Goal: Information Seeking & Learning: Learn about a topic

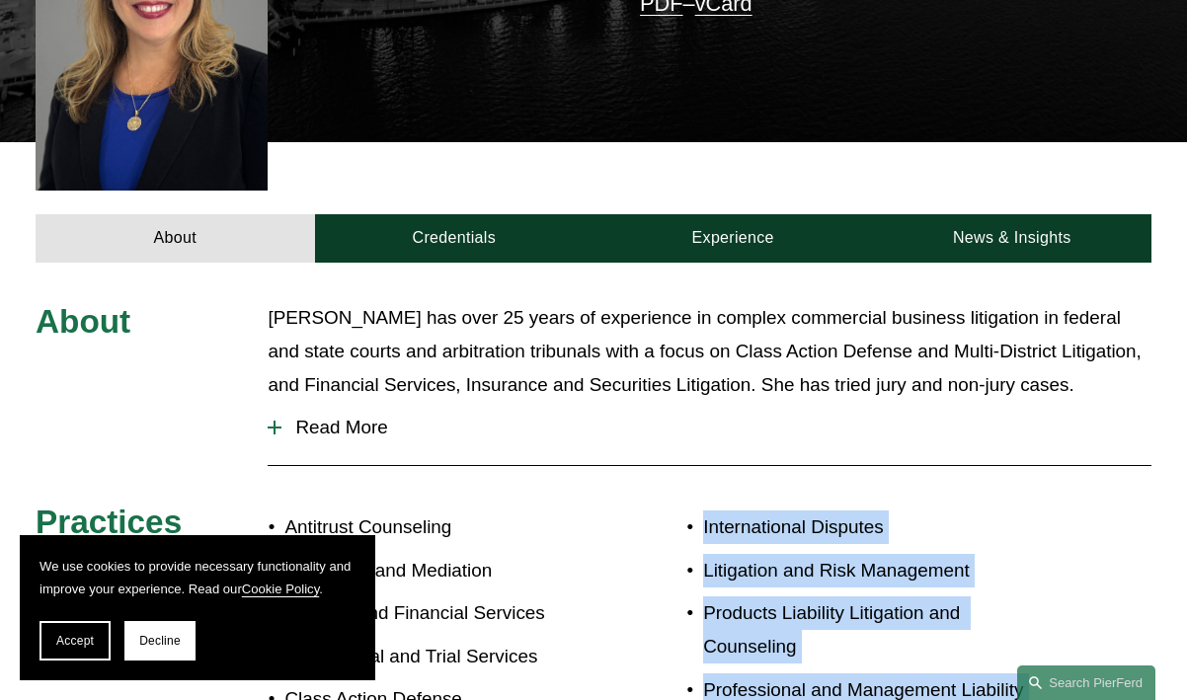
scroll to position [1508, 0]
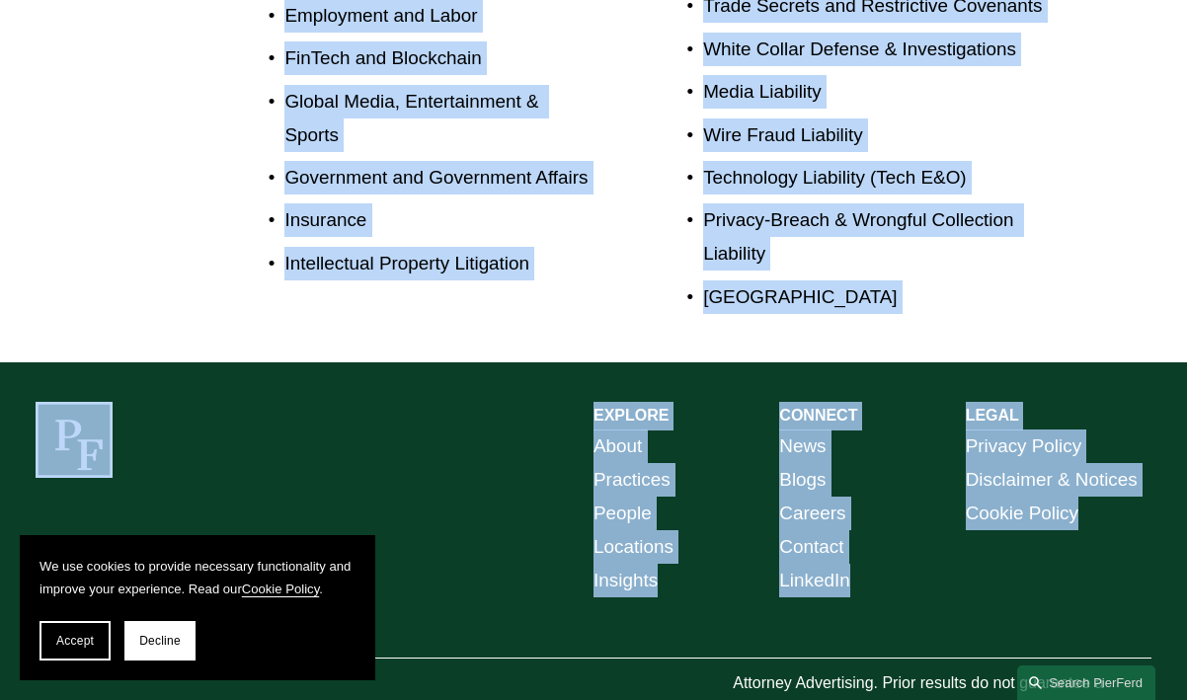
drag, startPoint x: 588, startPoint y: 699, endPoint x: 501, endPoint y: 951, distance: 266.6
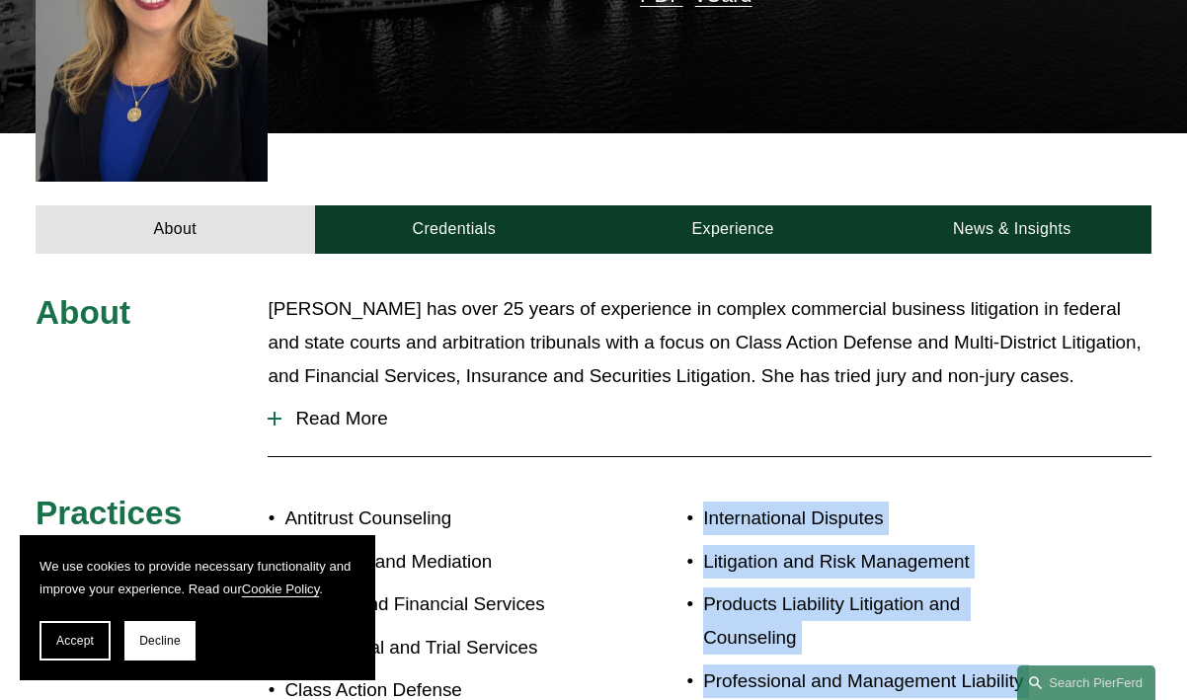
scroll to position [656, 0]
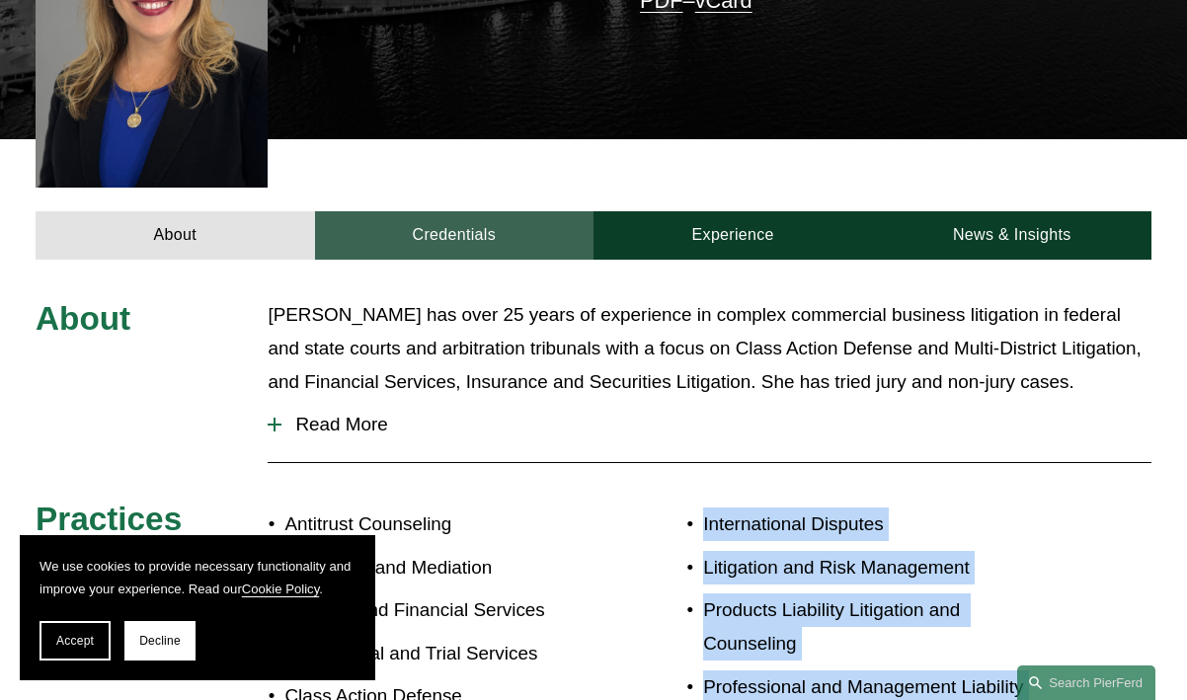
click at [473, 211] on link "Credentials" at bounding box center [454, 235] width 278 height 48
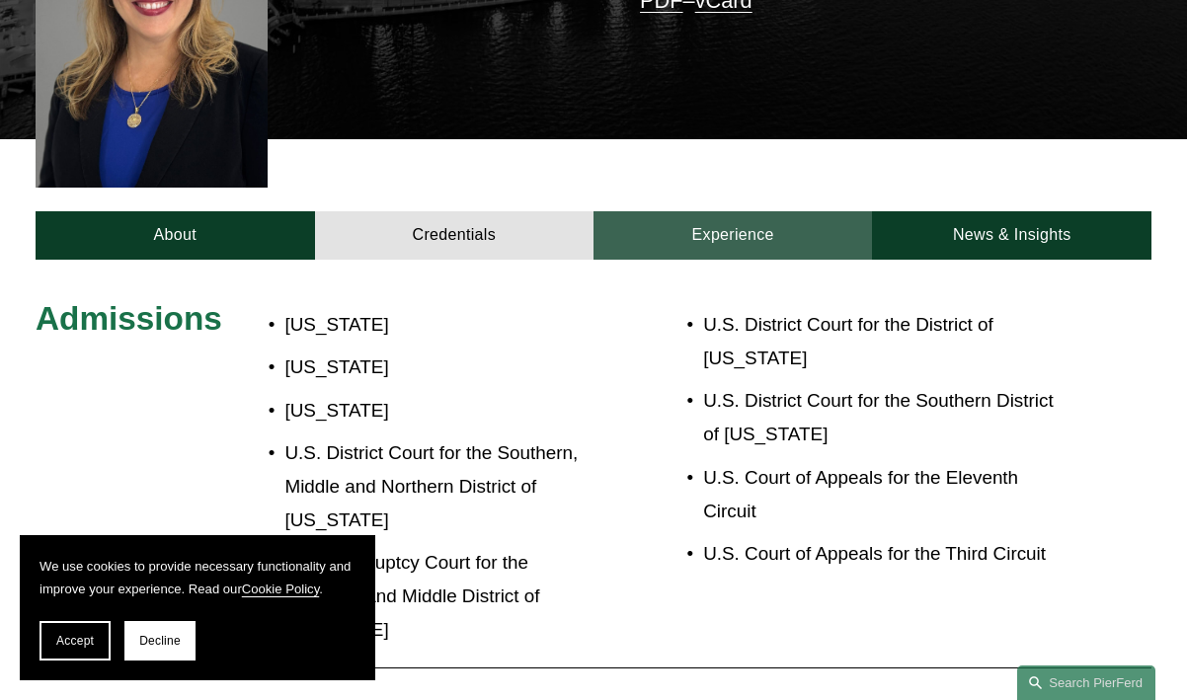
click at [675, 211] on link "Experience" at bounding box center [732, 235] width 278 height 48
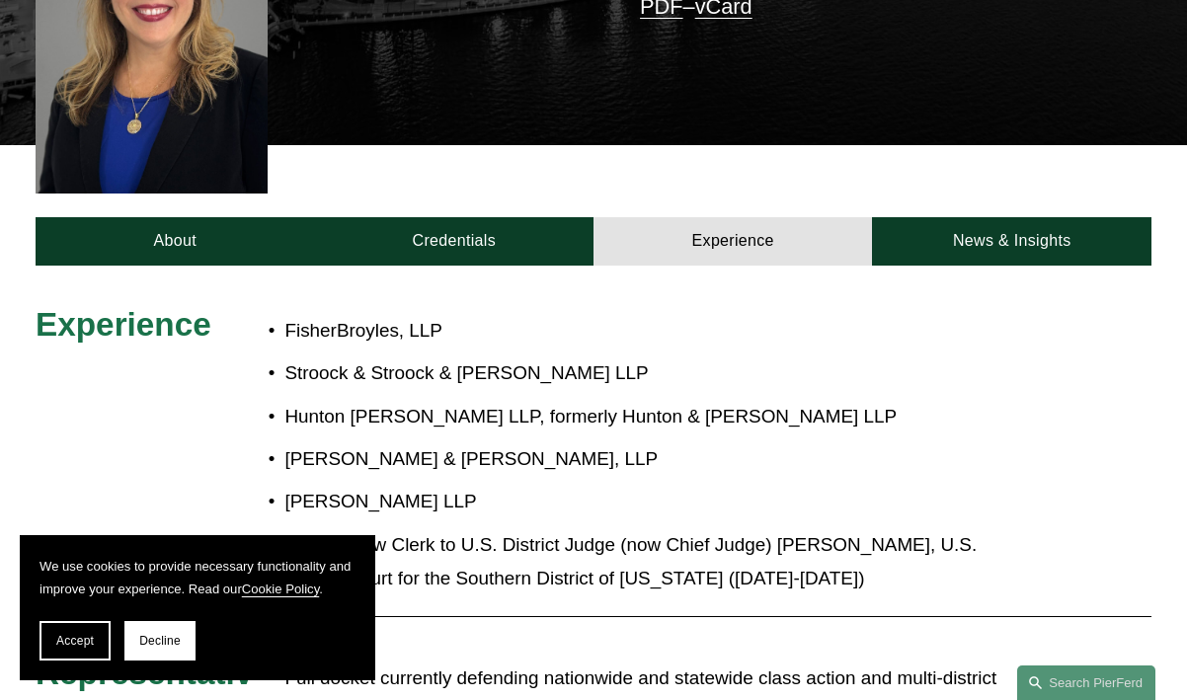
scroll to position [660, 0]
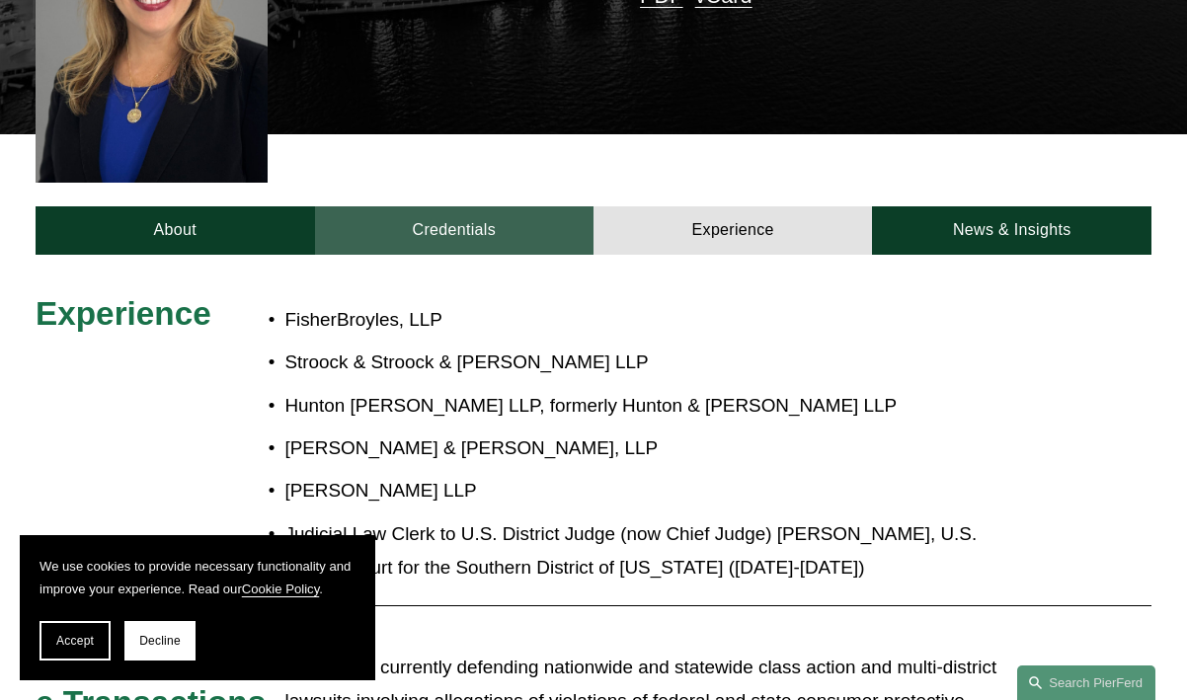
click at [524, 206] on link "Credentials" at bounding box center [454, 230] width 278 height 48
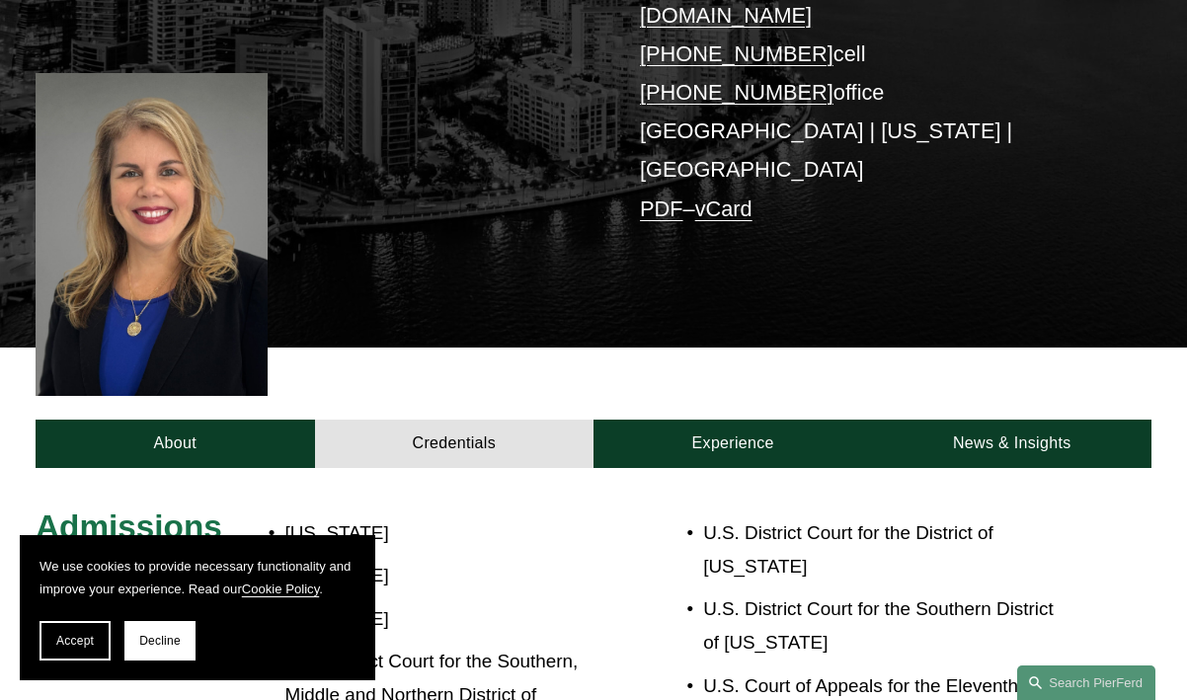
scroll to position [261, 0]
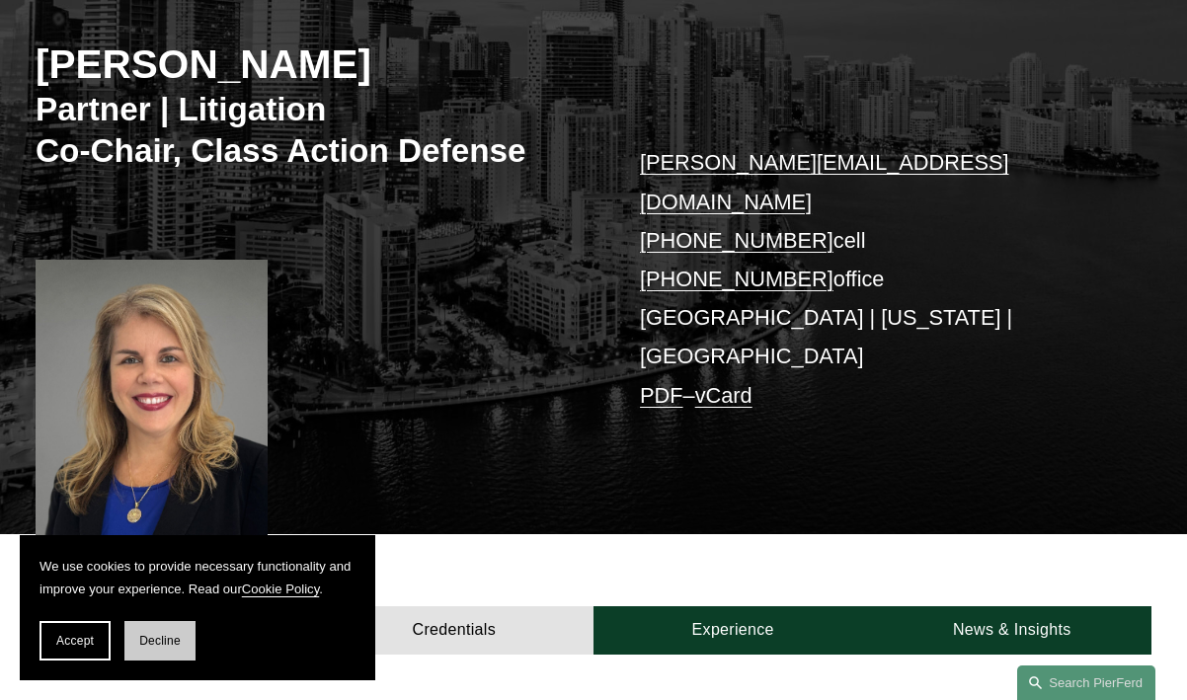
click at [145, 632] on button "Decline" at bounding box center [159, 640] width 71 height 39
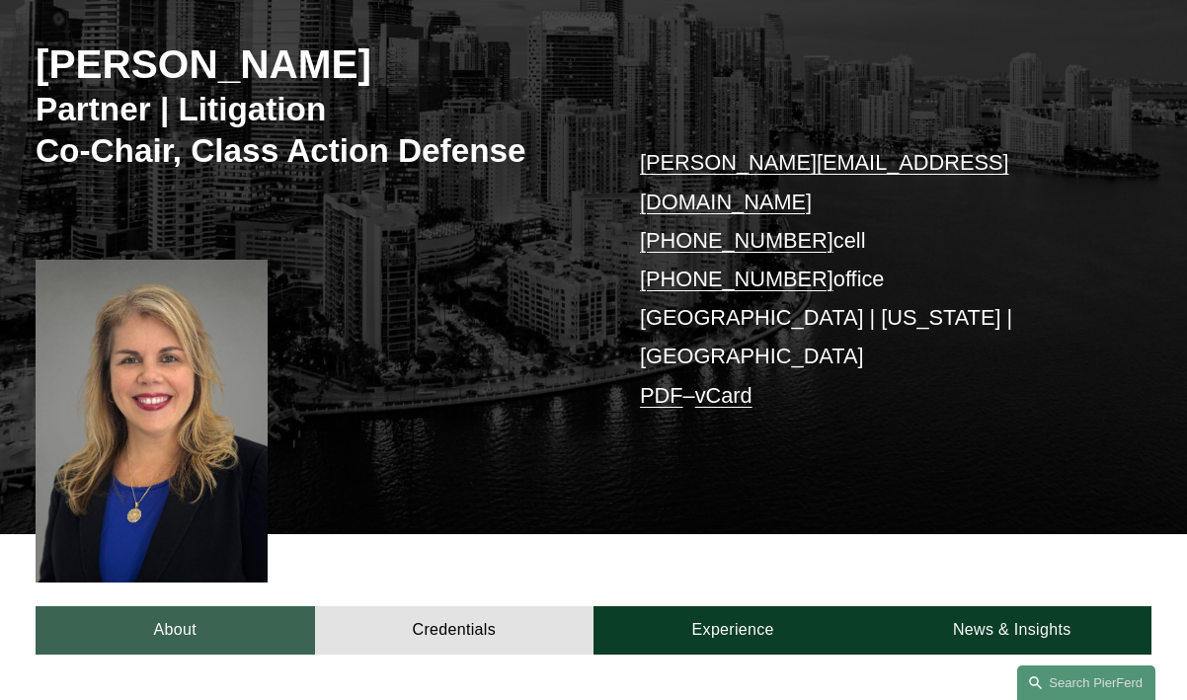
click at [200, 606] on link "About" at bounding box center [175, 630] width 278 height 48
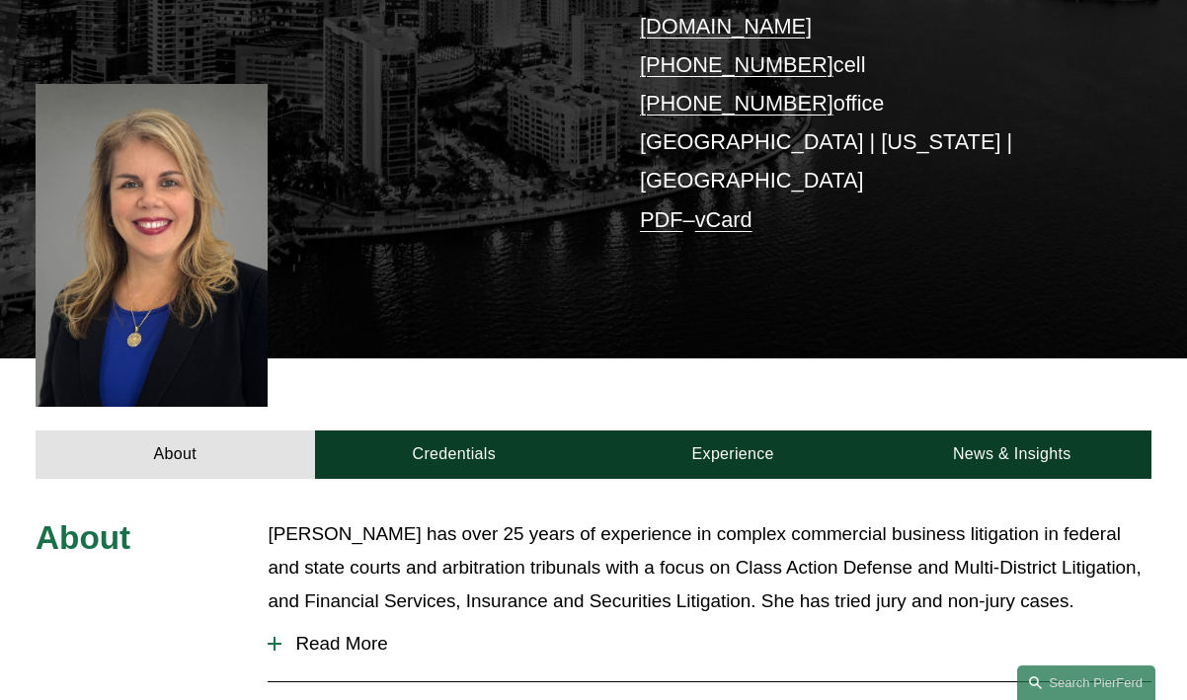
scroll to position [450, 0]
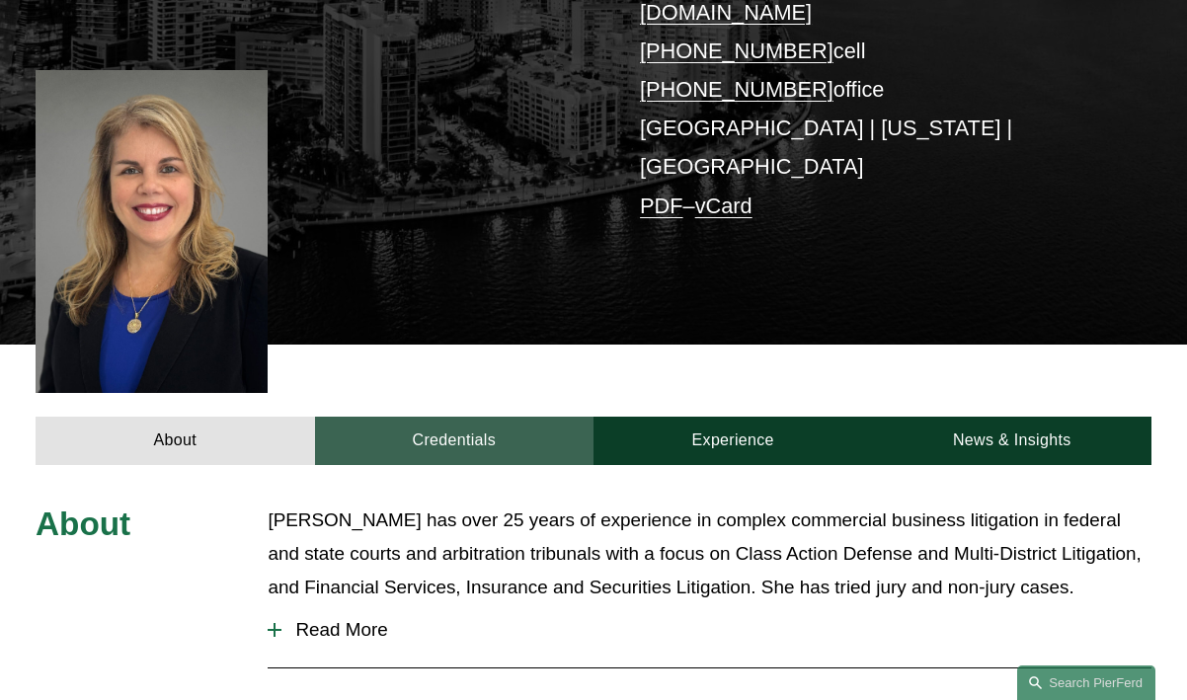
click at [521, 417] on link "Credentials" at bounding box center [454, 441] width 278 height 48
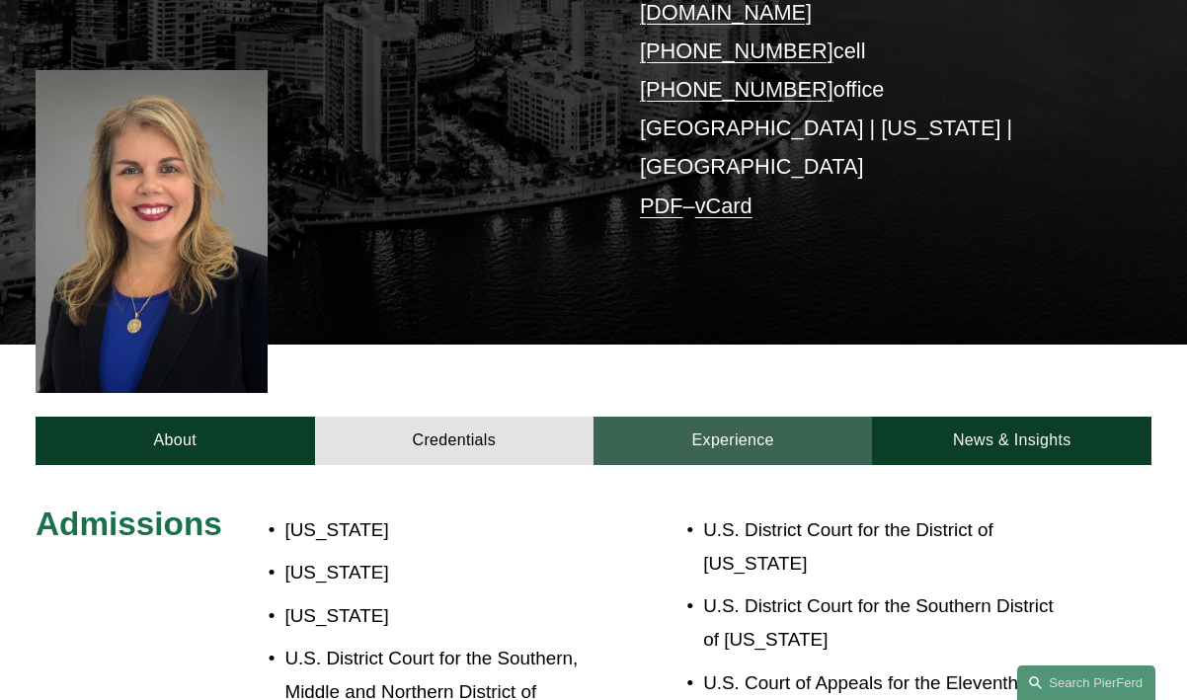
click at [677, 417] on link "Experience" at bounding box center [732, 441] width 278 height 48
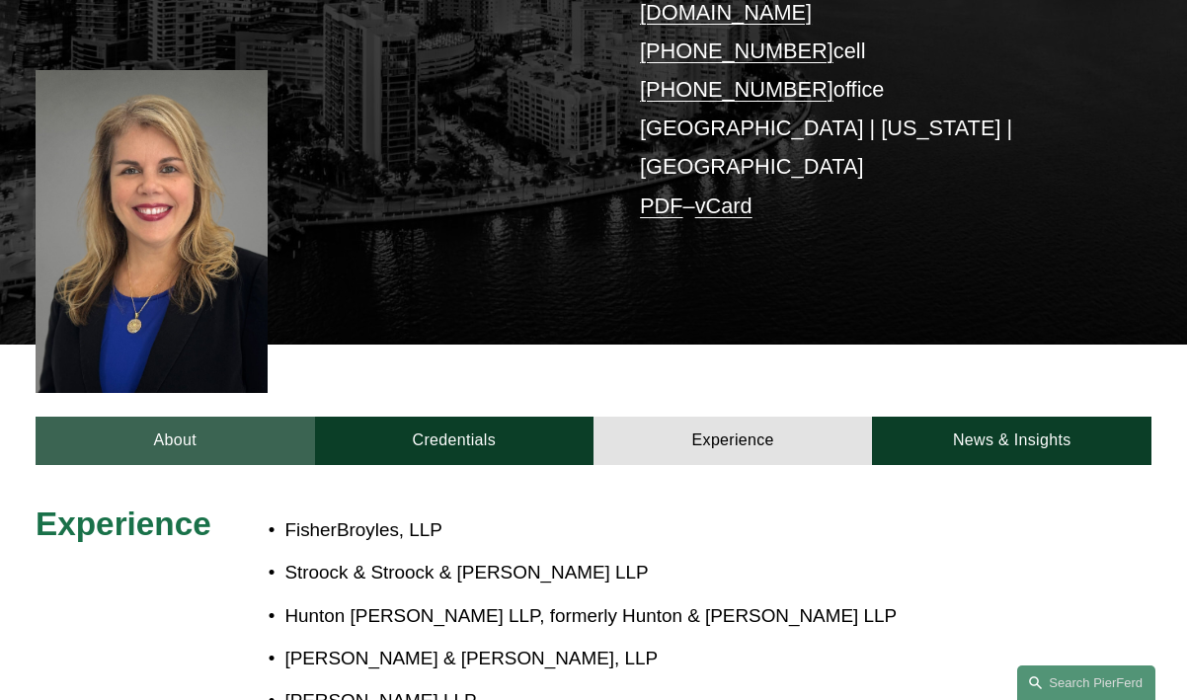
click at [160, 417] on link "About" at bounding box center [175, 441] width 278 height 48
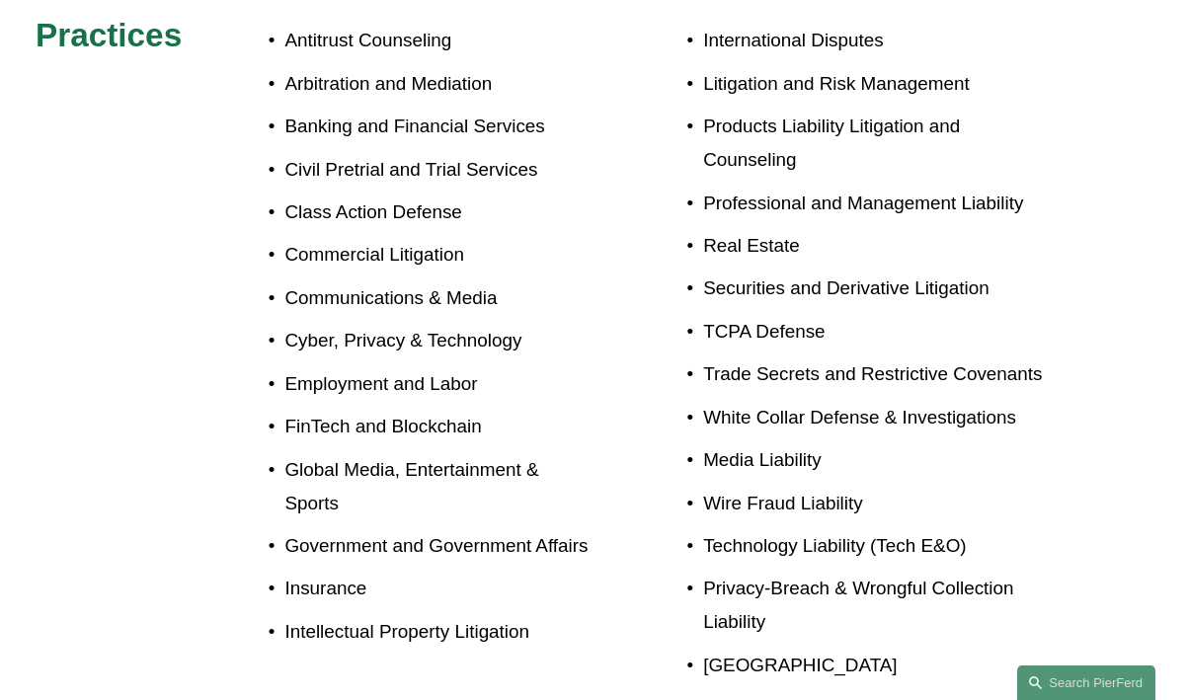
scroll to position [247, 0]
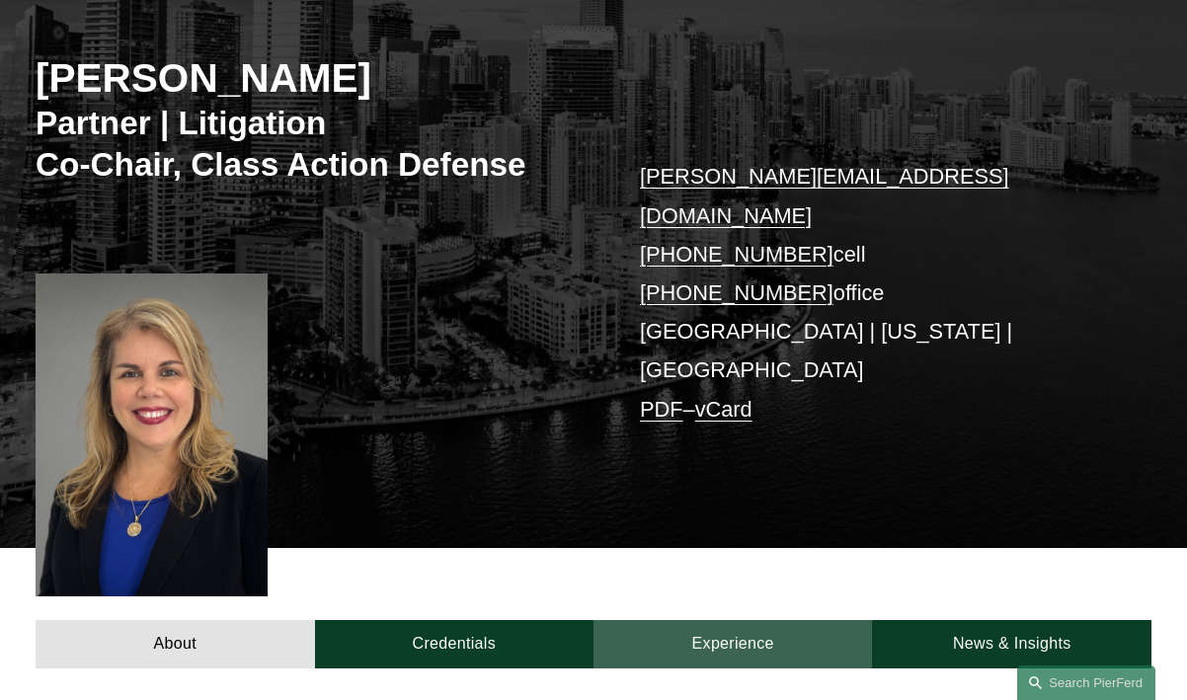
click at [787, 620] on link "Experience" at bounding box center [732, 644] width 278 height 48
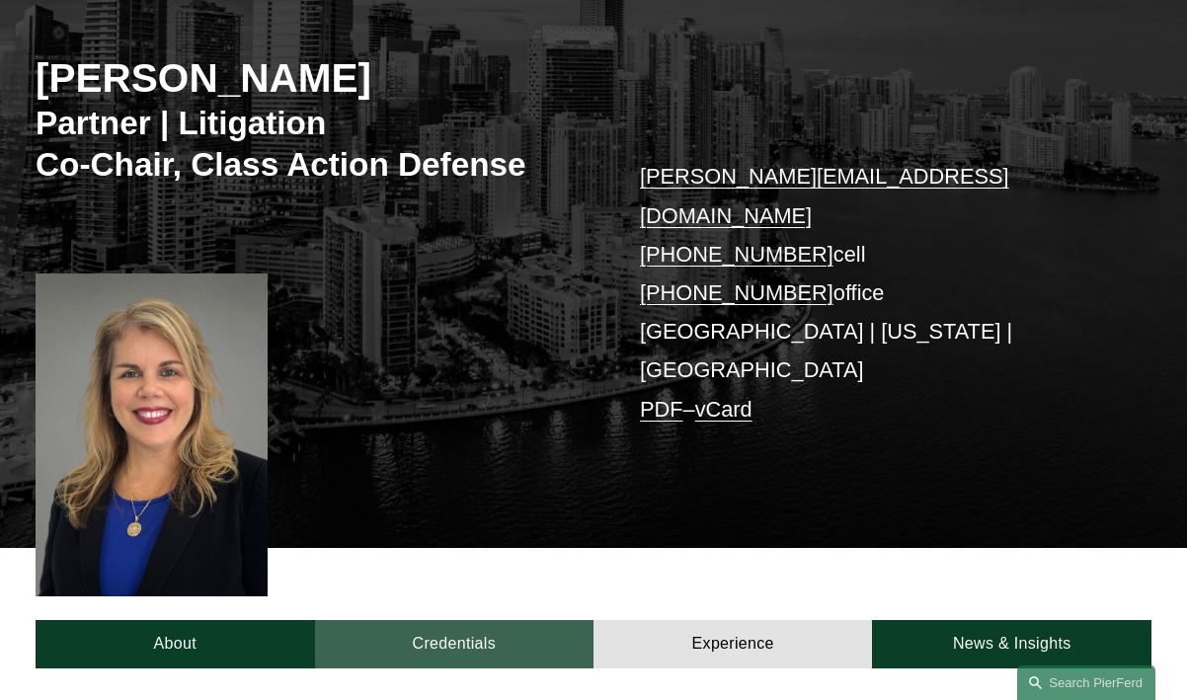
click at [488, 620] on link "Credentials" at bounding box center [454, 644] width 278 height 48
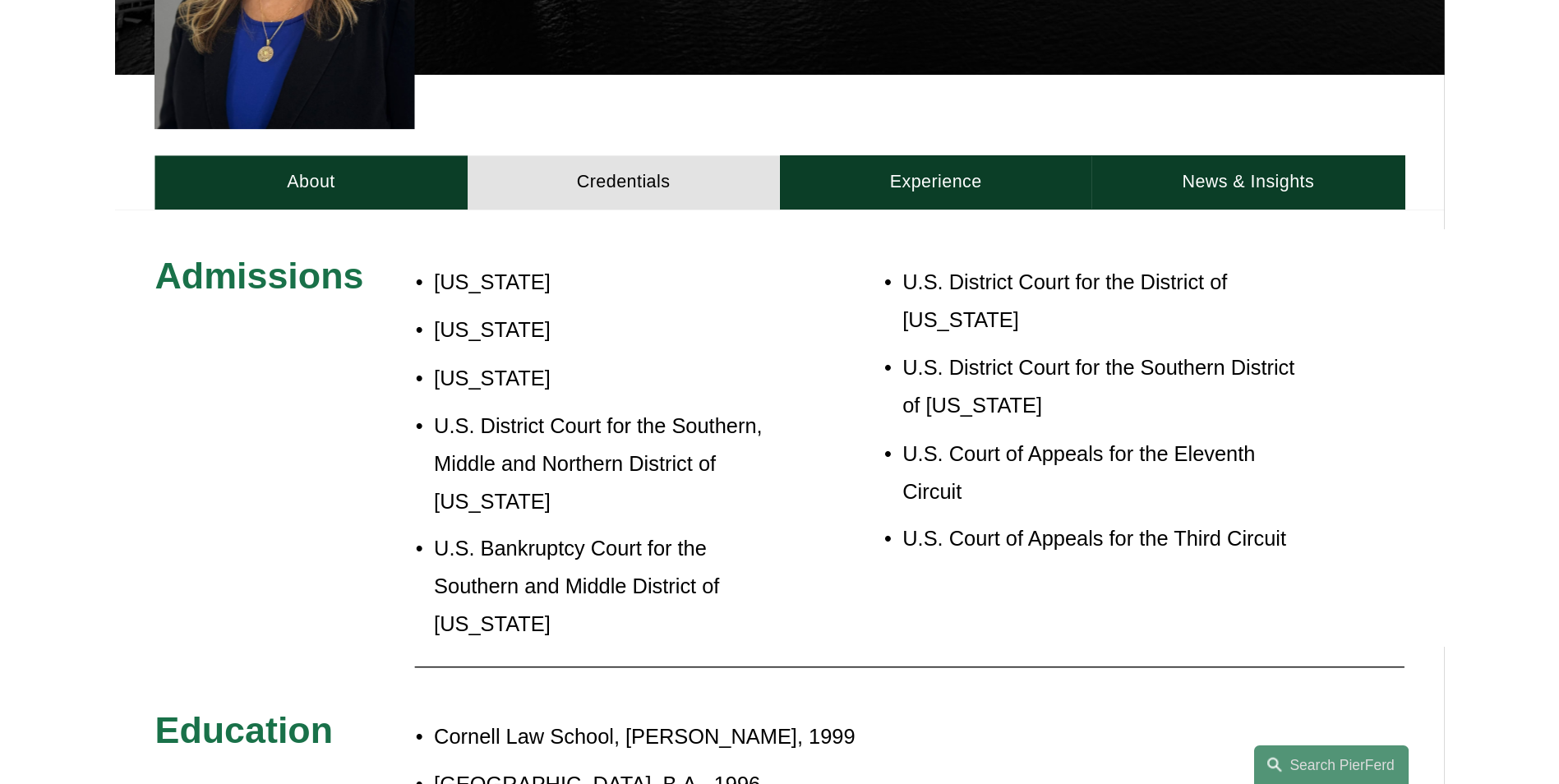
scroll to position [634, 0]
